Goal: Information Seeking & Learning: Learn about a topic

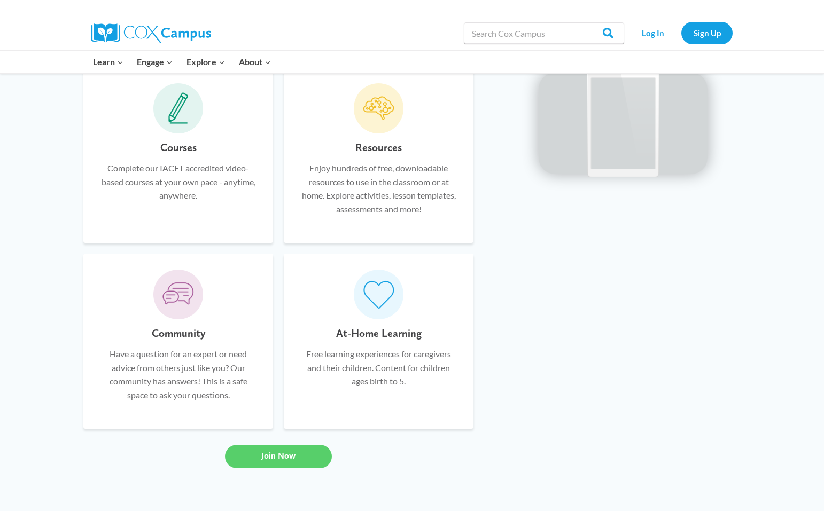
scroll to position [848, 0]
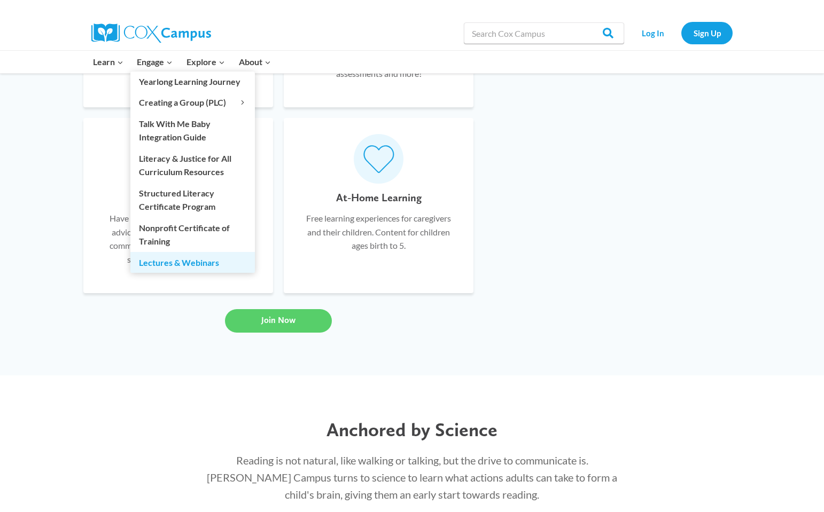
click at [152, 263] on link "Lectures & Webinars" at bounding box center [192, 262] width 124 height 20
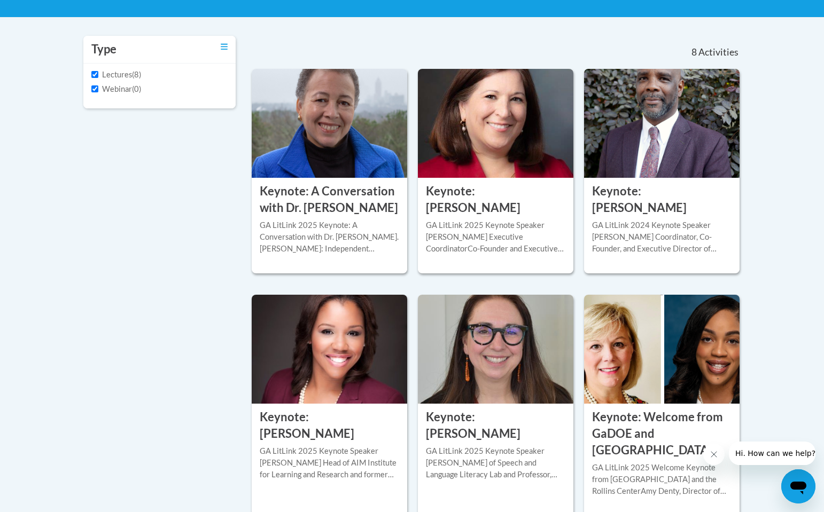
scroll to position [205, 0]
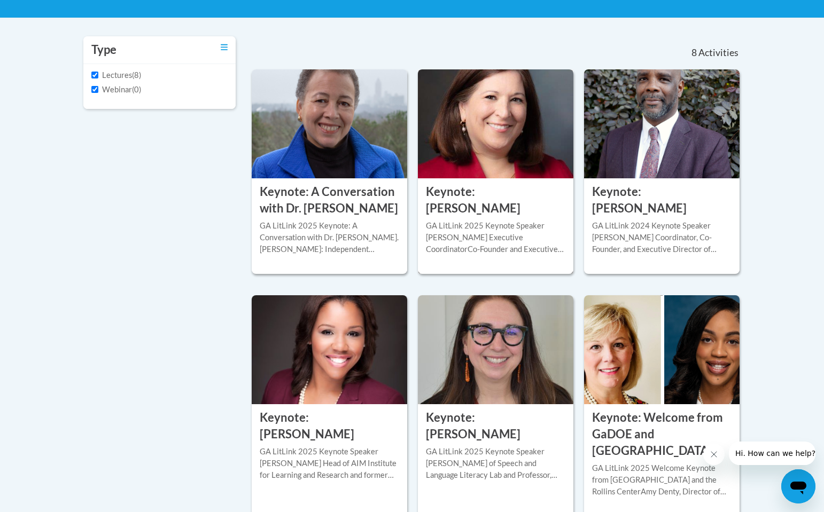
click at [468, 214] on h3 "Keynote: Elsa Cardenas-Hagan" at bounding box center [495, 200] width 139 height 33
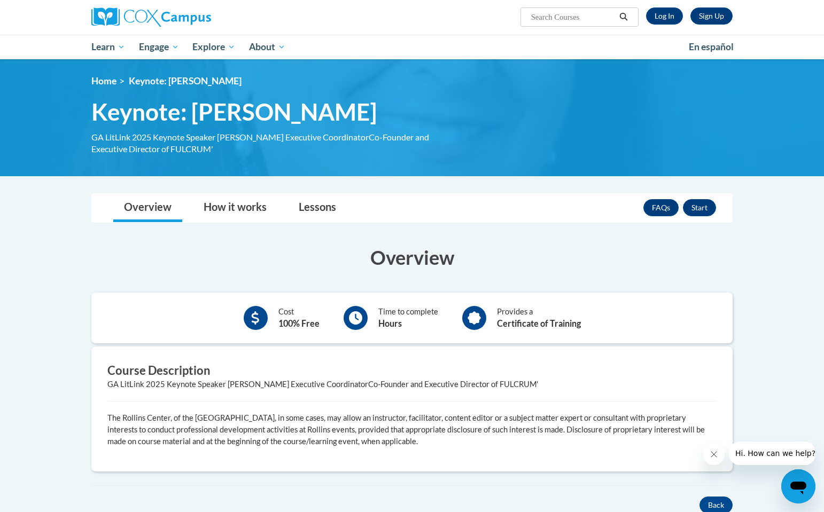
scroll to position [72, 0]
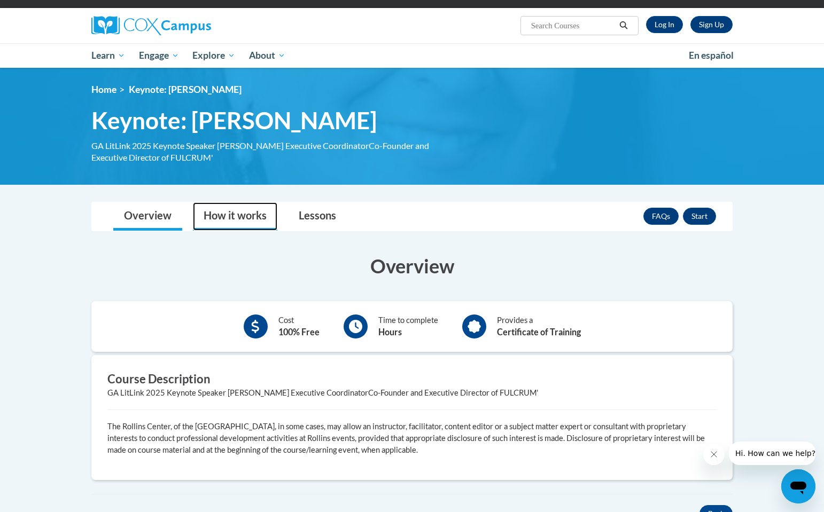
click at [252, 218] on link "How it works" at bounding box center [235, 216] width 84 height 28
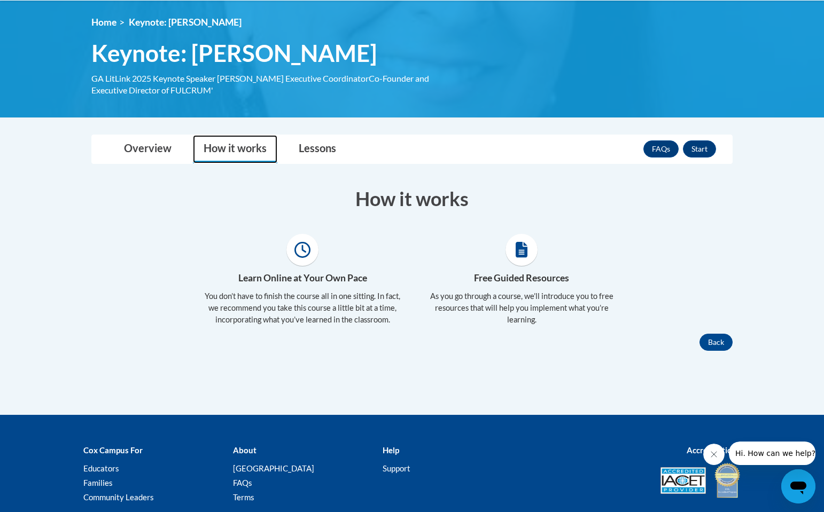
scroll to position [180, 0]
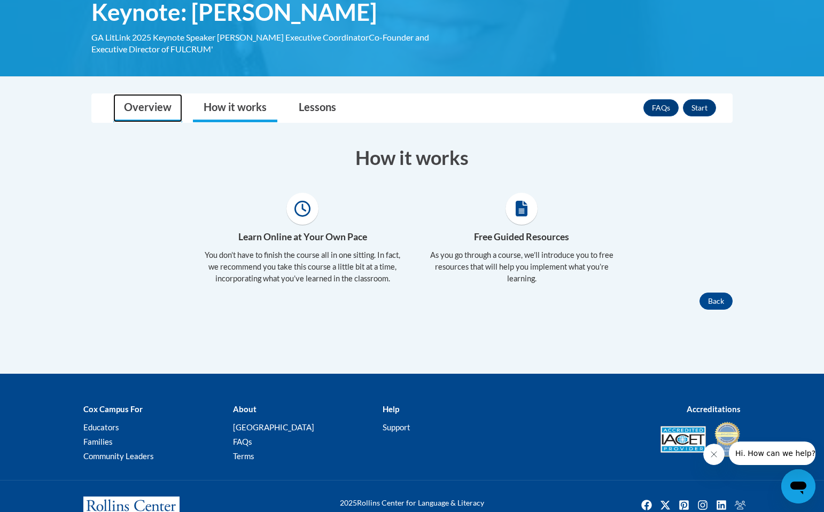
click at [117, 109] on link "Overview" at bounding box center [147, 108] width 69 height 28
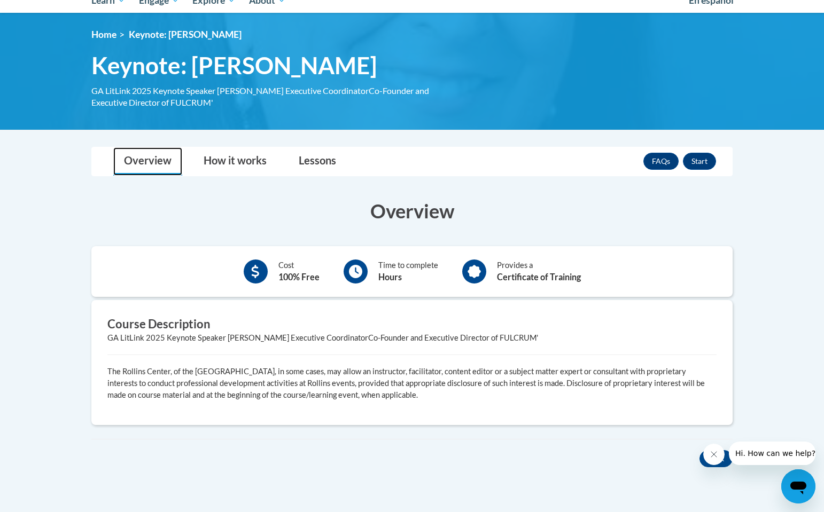
scroll to position [0, 0]
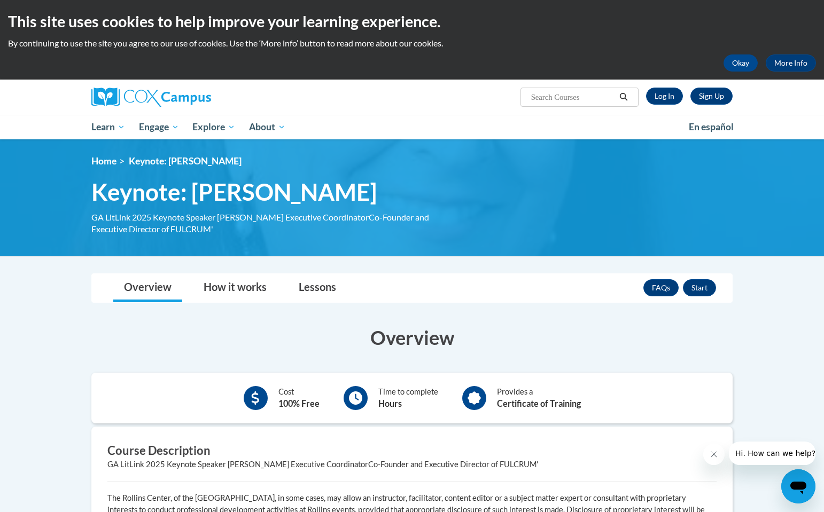
click at [48, 116] on div "Sign Up Log In Search Search... Toggle navigation My Learning My Learning My Co…" at bounding box center [412, 110] width 824 height 60
